Goal: Check status: Check status

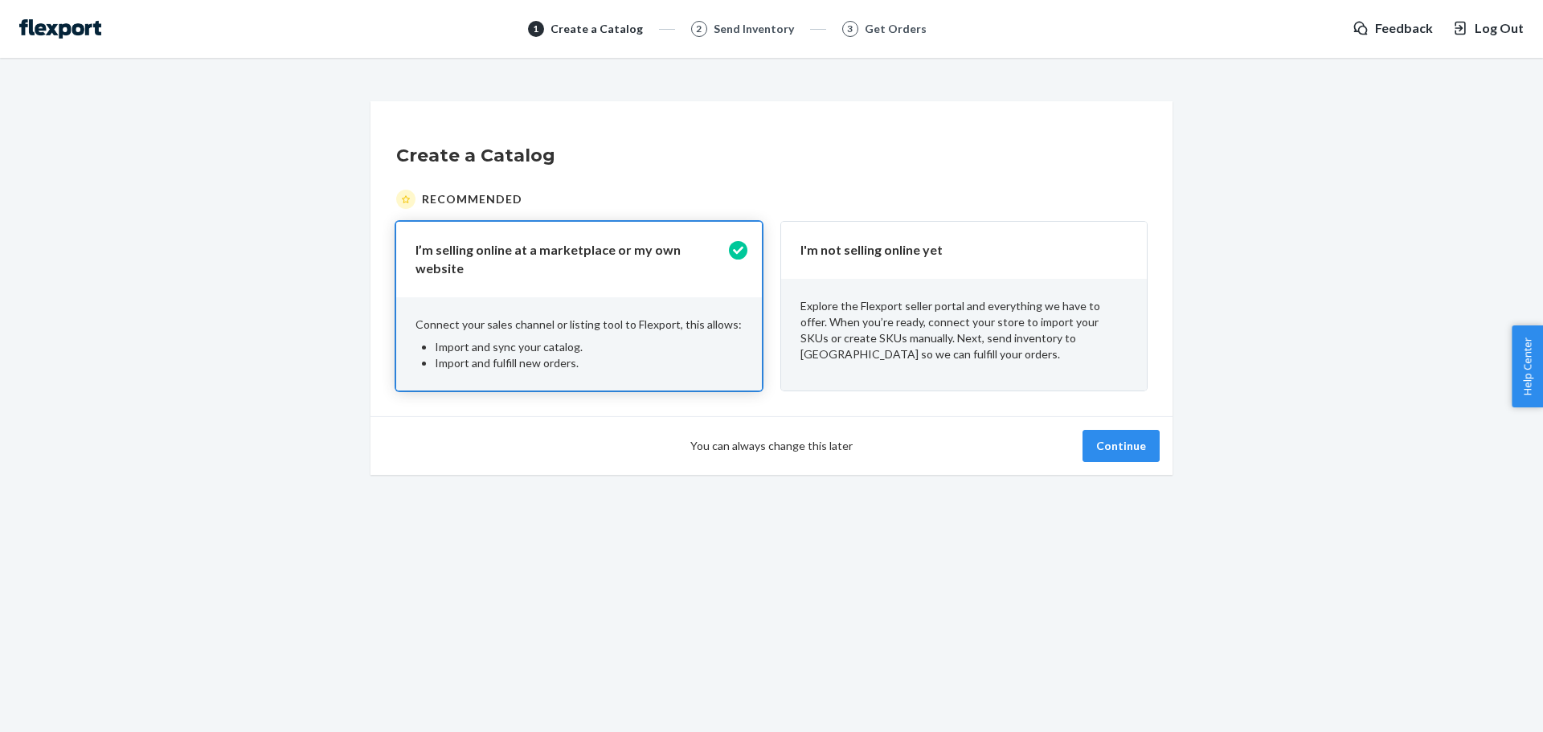
click at [1016, 290] on div "Explore the Flexport seller portal and everything we have to offer. When you’re…" at bounding box center [964, 330] width 366 height 103
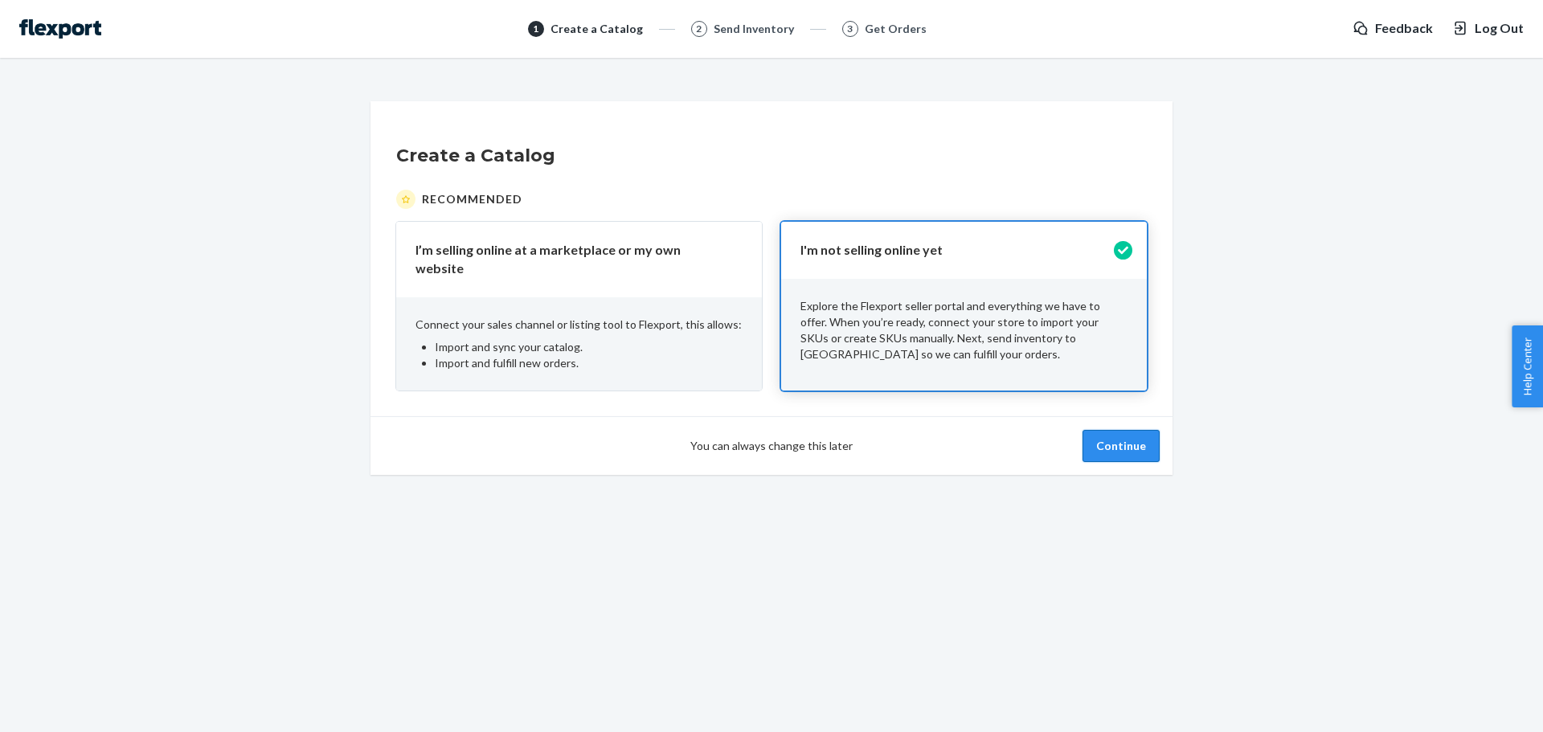
click at [1088, 430] on button "Continue" at bounding box center [1120, 446] width 77 height 32
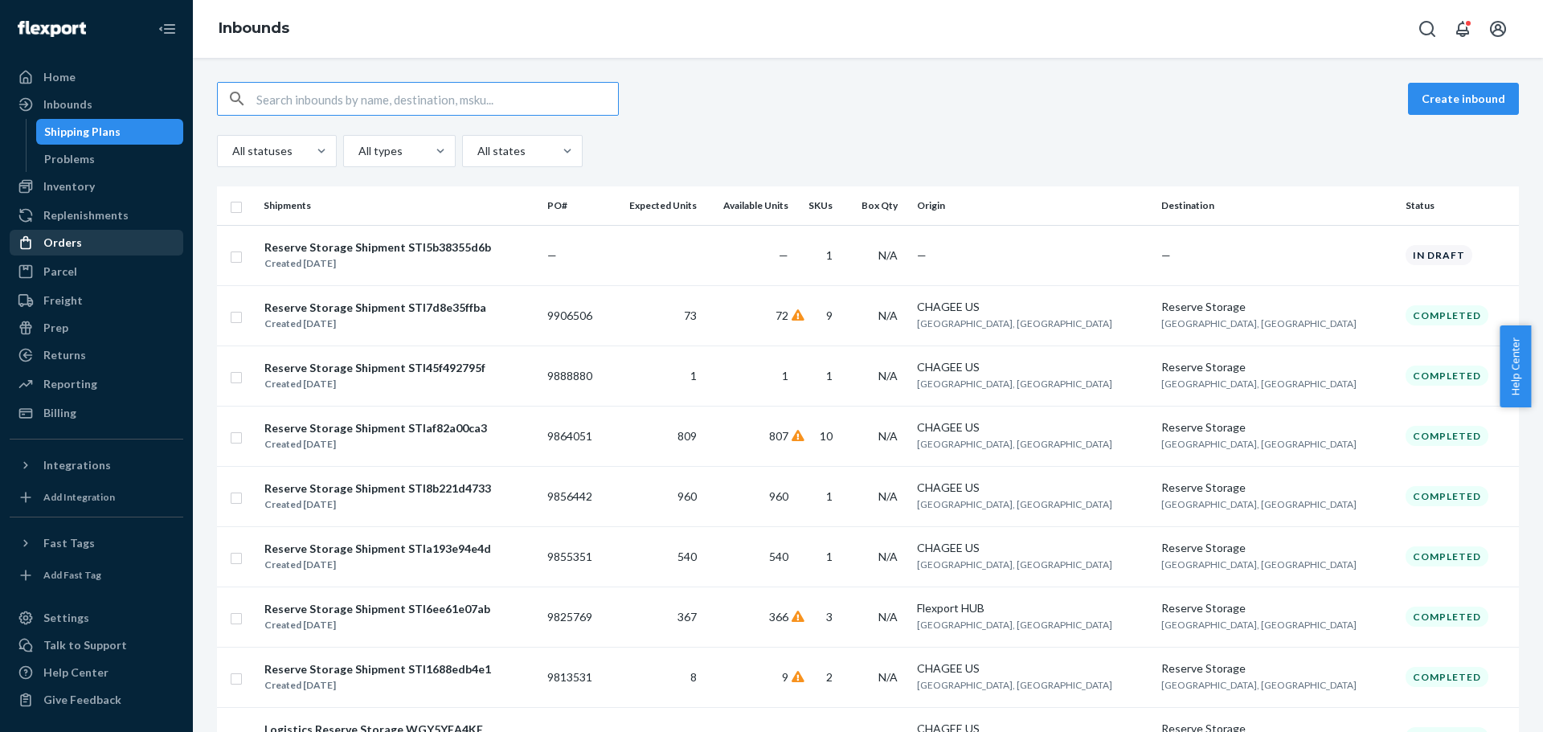
click at [111, 234] on div "Orders" at bounding box center [96, 242] width 170 height 22
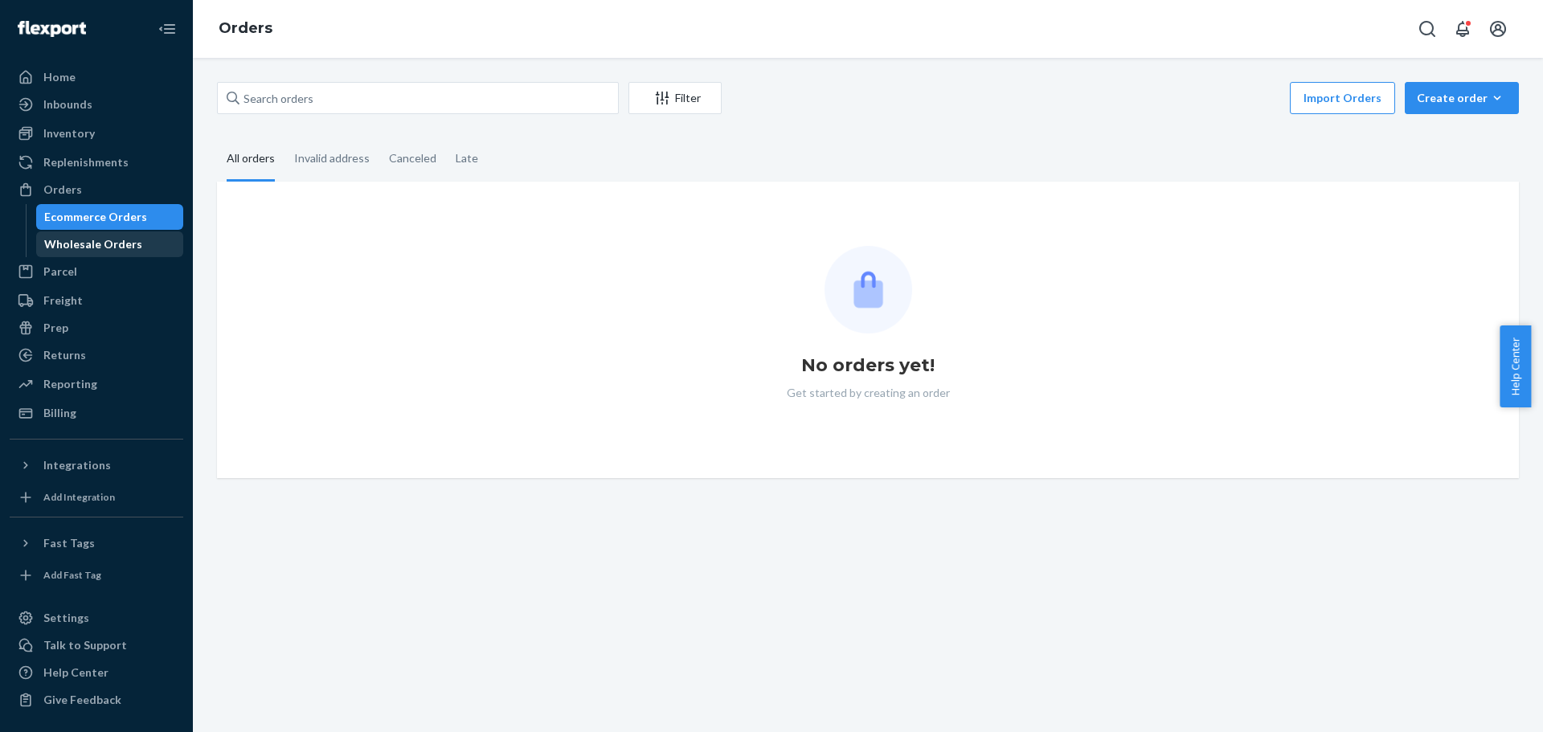
click at [99, 239] on div "Wholesale Orders" at bounding box center [93, 244] width 98 height 16
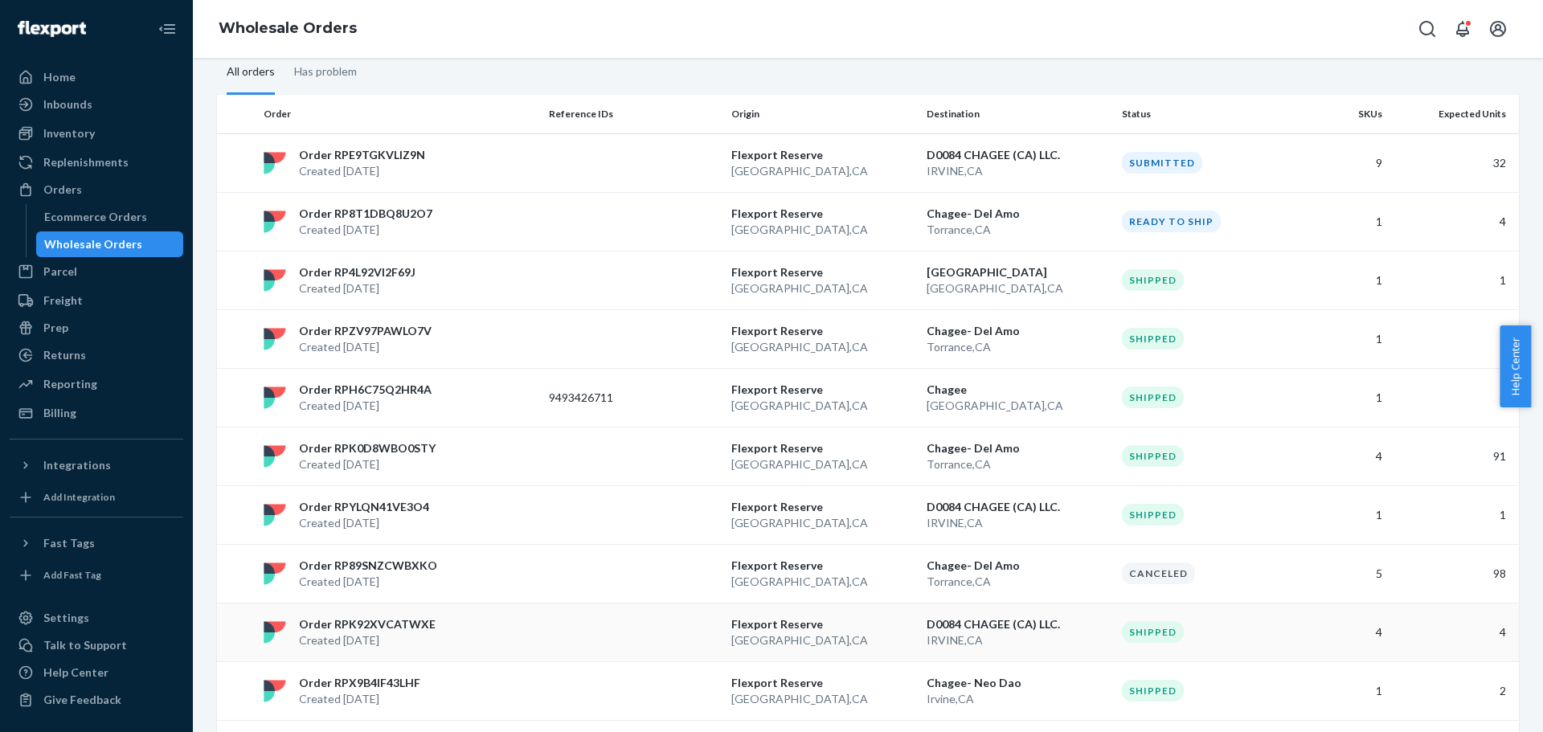
scroll to position [161, 0]
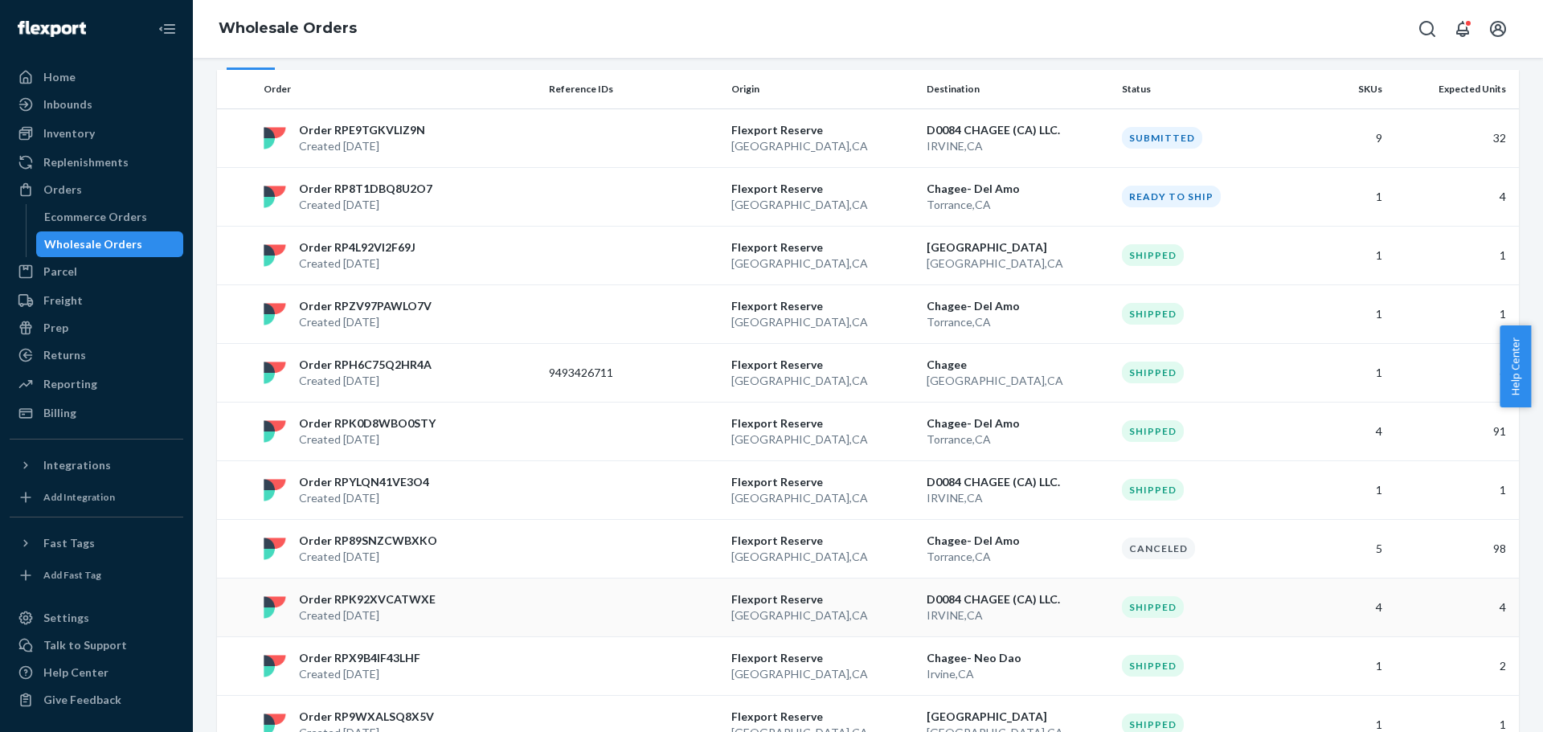
click at [1024, 595] on p "D0084 CHAGEE (CA) LLC." at bounding box center [1017, 599] width 182 height 16
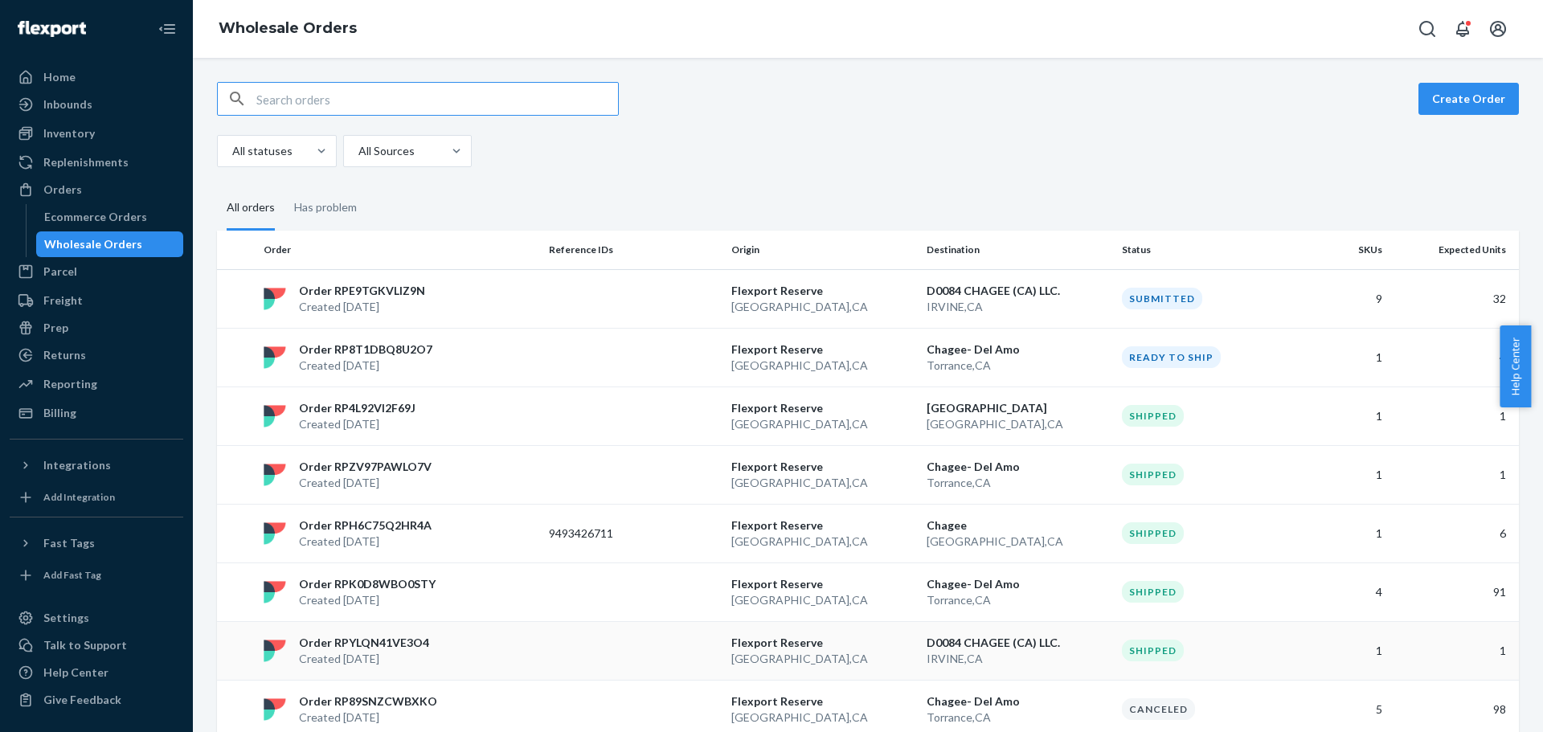
click at [982, 651] on p "[GEOGRAPHIC_DATA] , [GEOGRAPHIC_DATA]" at bounding box center [1017, 659] width 182 height 16
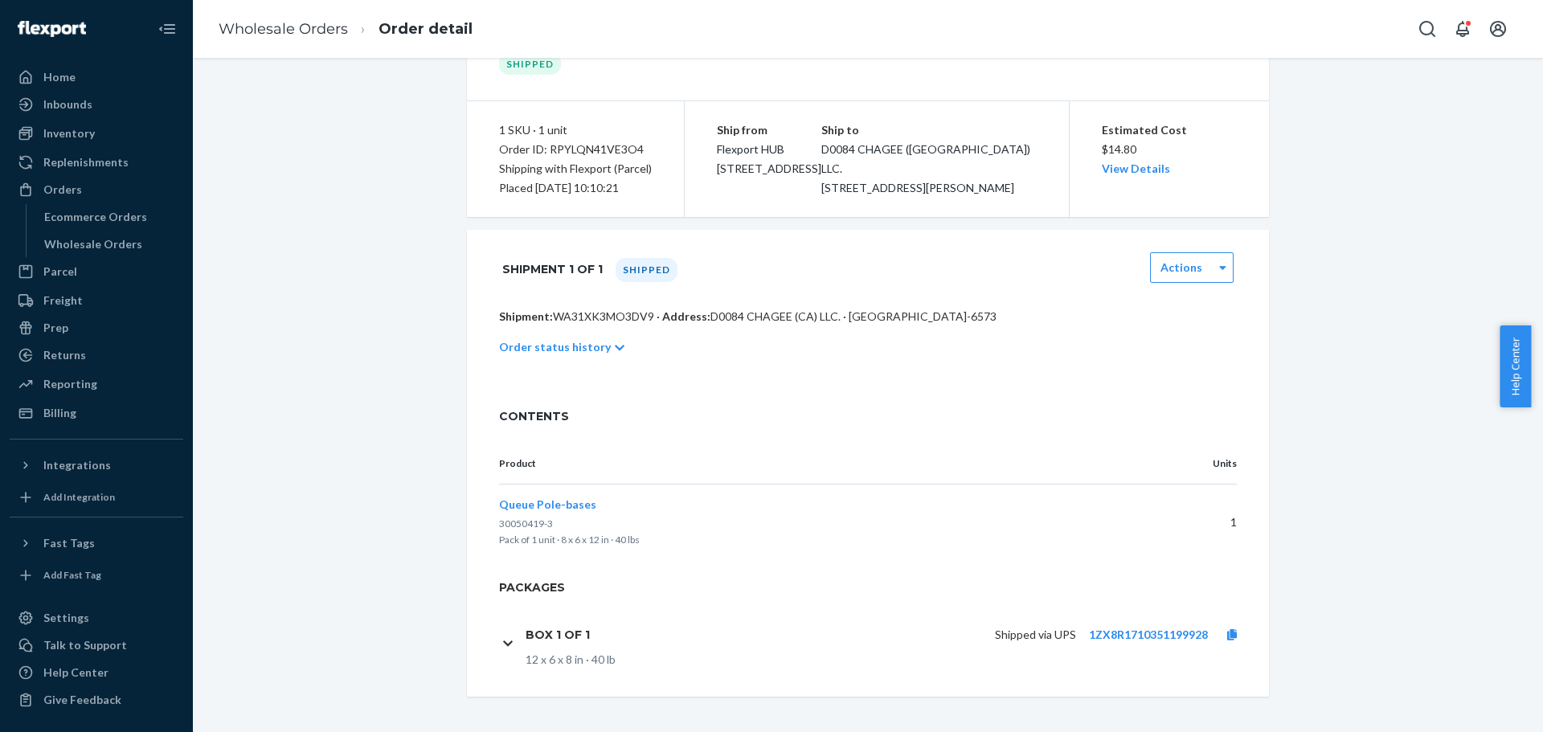
scroll to position [104, 0]
click at [1106, 632] on link "1ZX8R1710351199928" at bounding box center [1148, 631] width 119 height 14
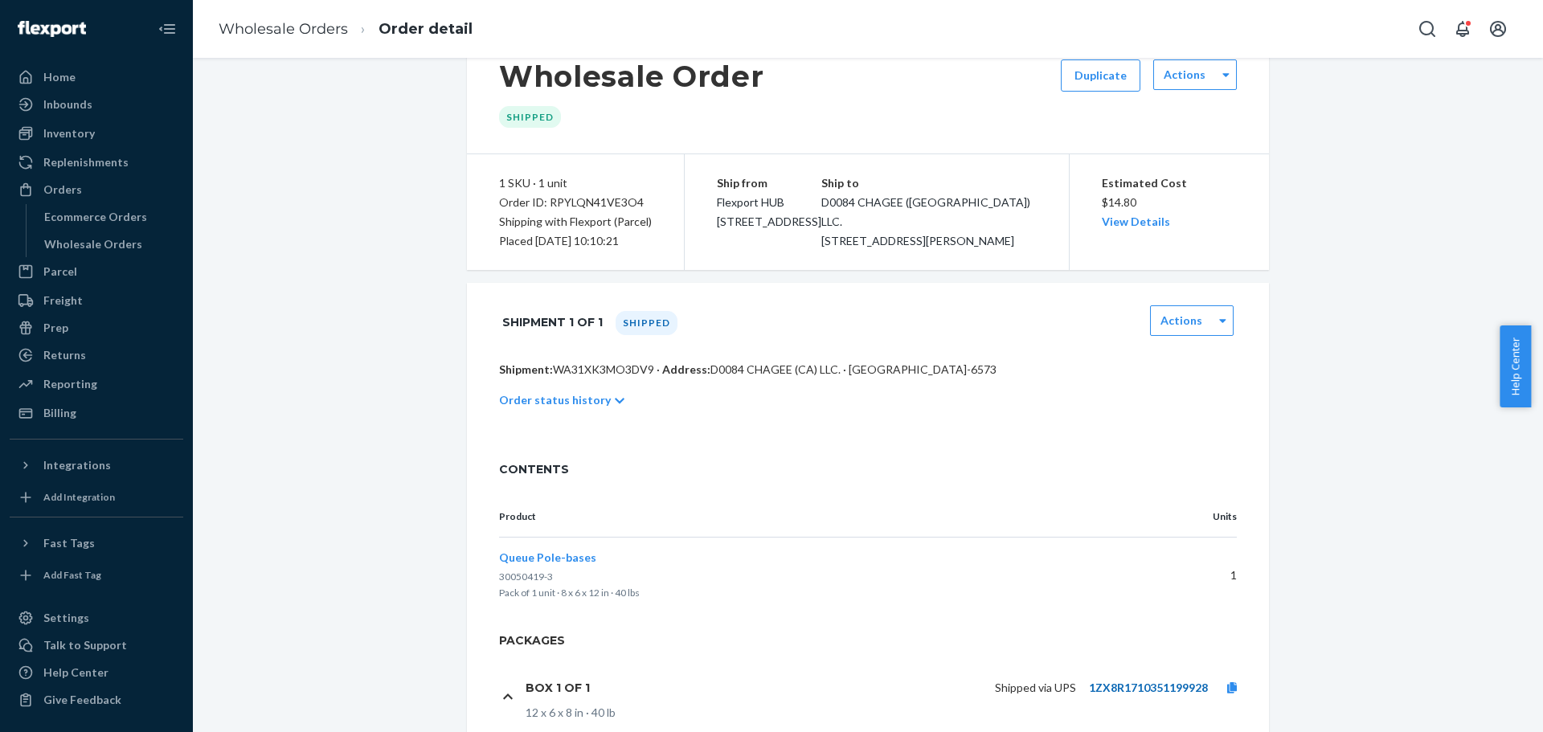
scroll to position [0, 0]
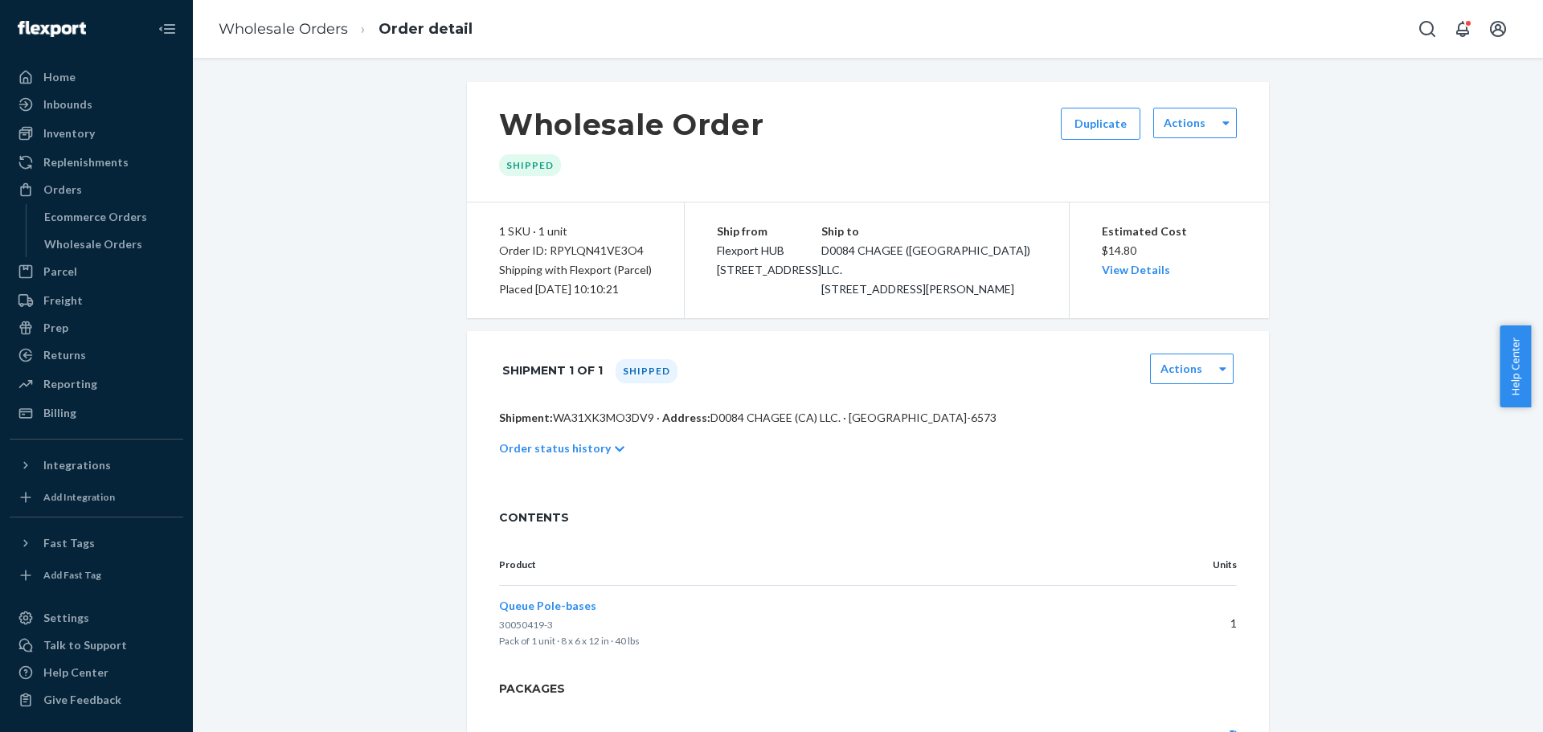
click at [552, 249] on div "Order ID: RPYLQN41VE3O4" at bounding box center [575, 250] width 153 height 19
copy div "RPYLQN41VE3O4"
